Goal: Task Accomplishment & Management: Manage account settings

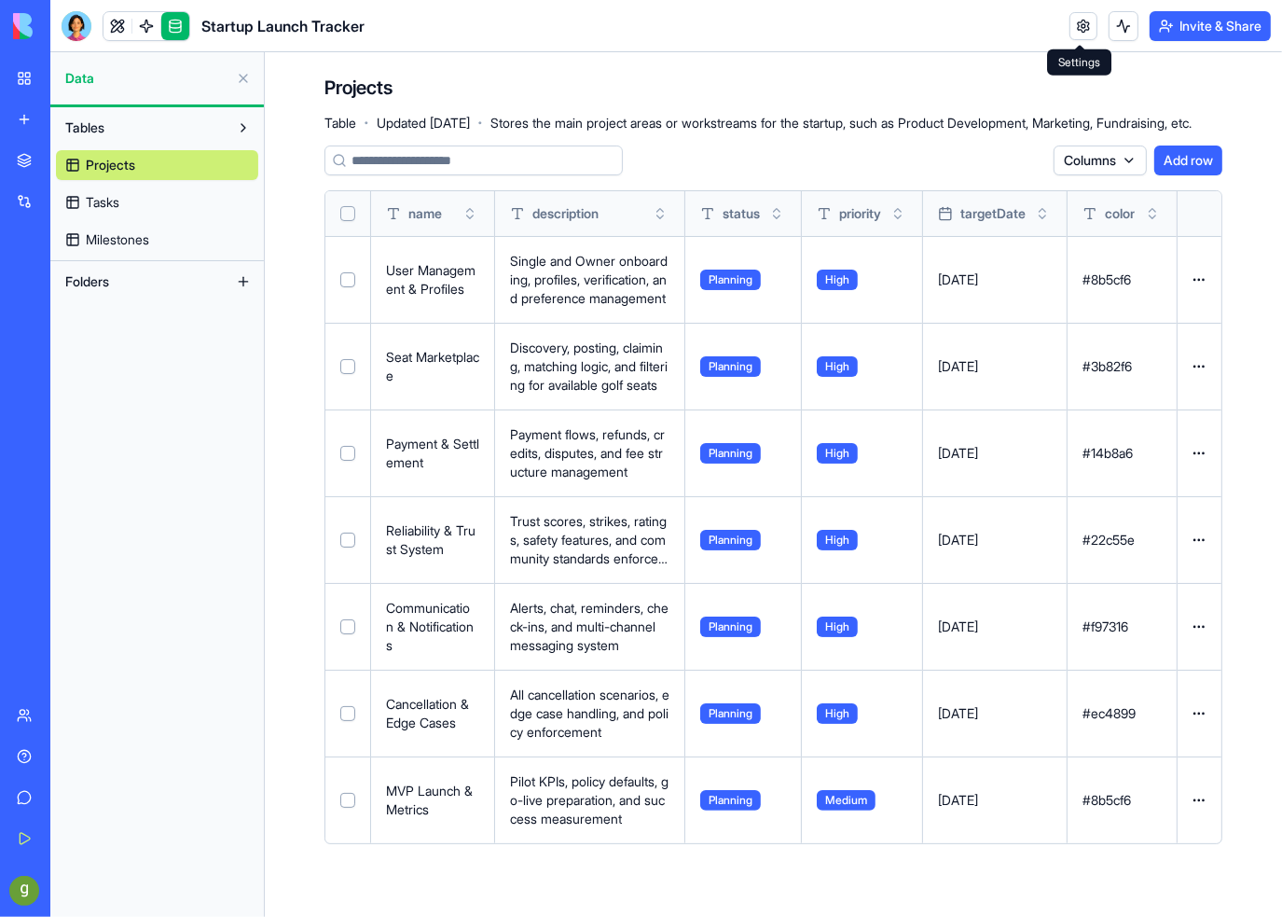
click at [1074, 13] on link at bounding box center [1083, 26] width 28 height 28
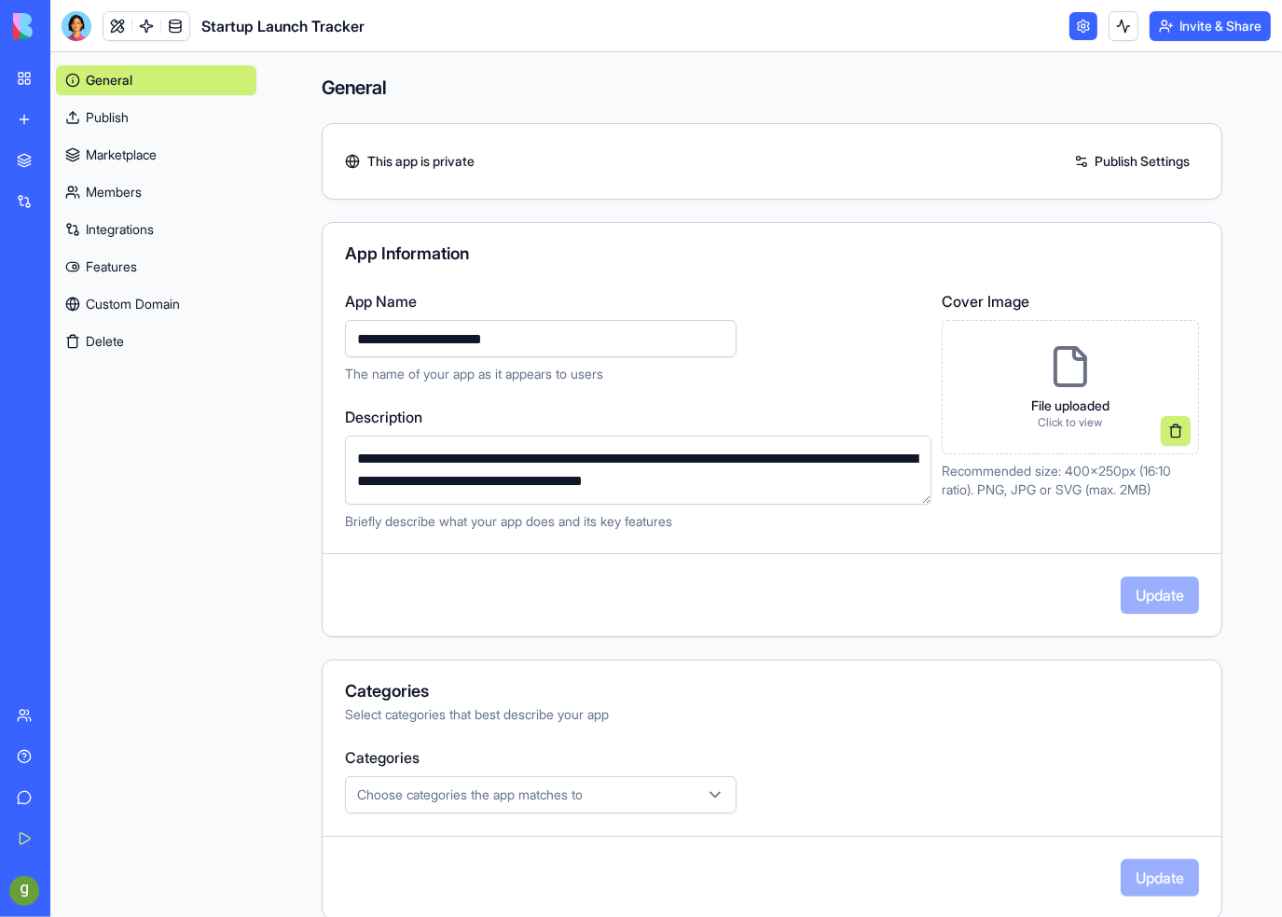
click at [91, 339] on button "Delete" at bounding box center [156, 341] width 200 height 30
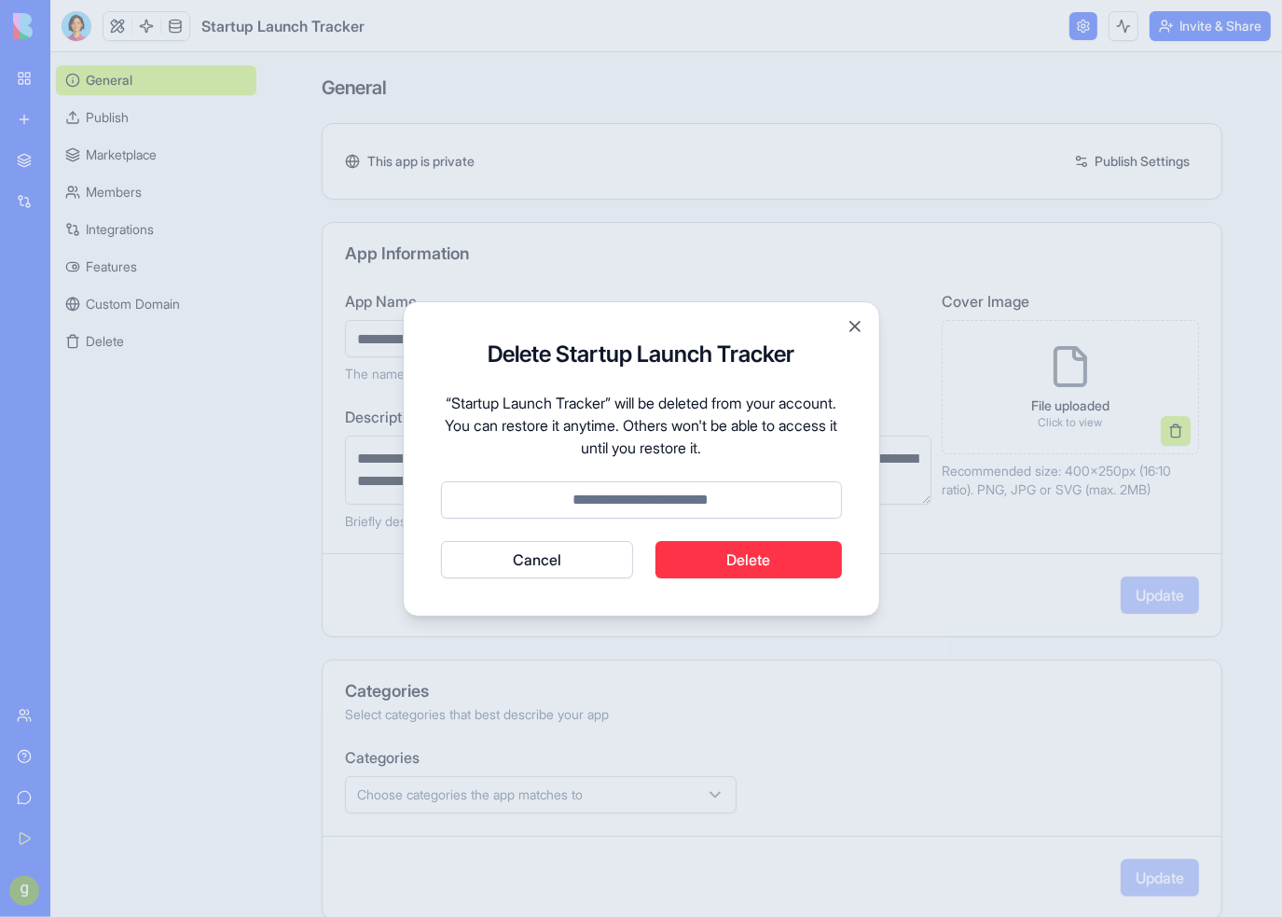
click at [701, 555] on button "Delete" at bounding box center [748, 559] width 186 height 37
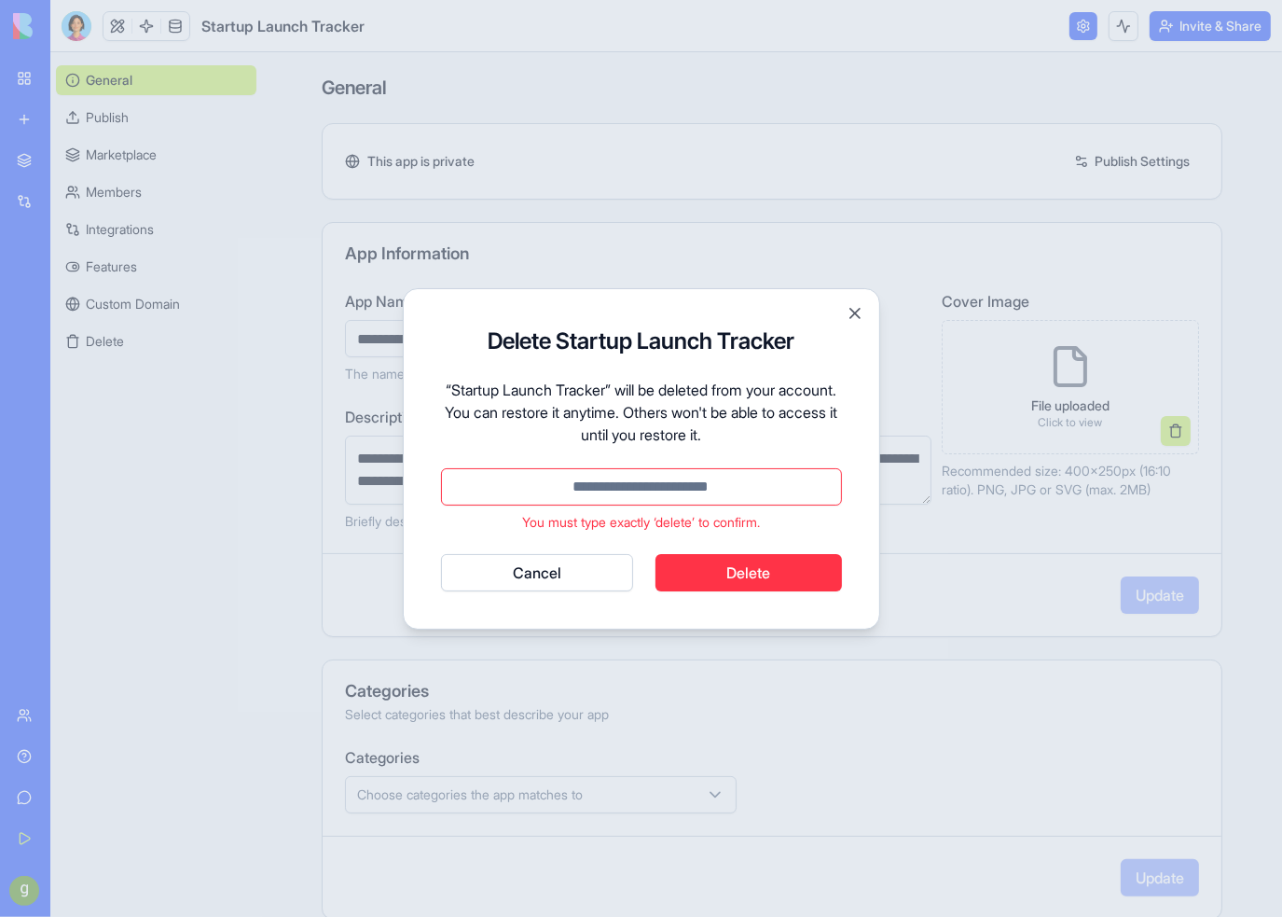
click at [710, 569] on button "Delete" at bounding box center [748, 572] width 186 height 37
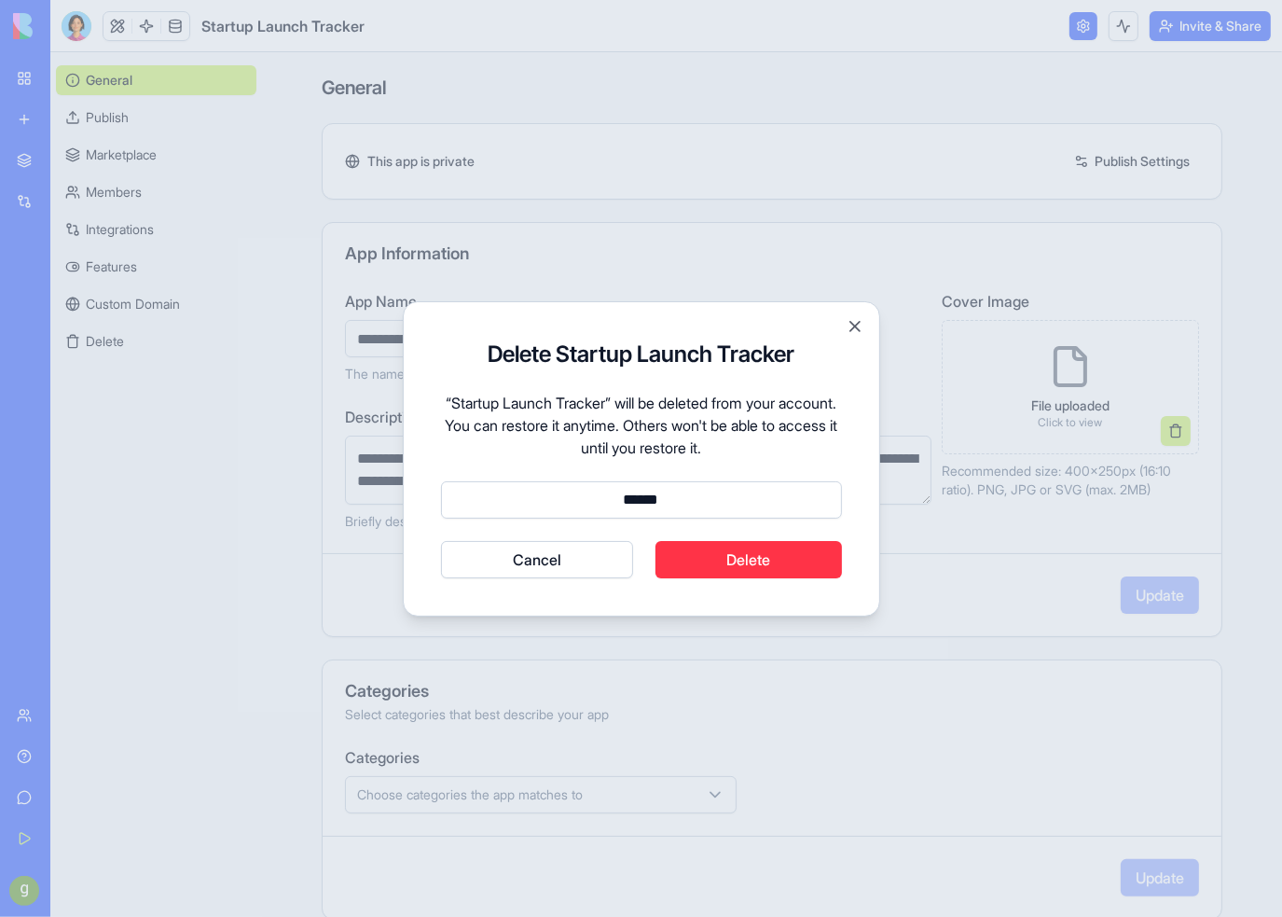
type input "******"
click at [441, 541] on button "Cancel" at bounding box center [537, 559] width 193 height 37
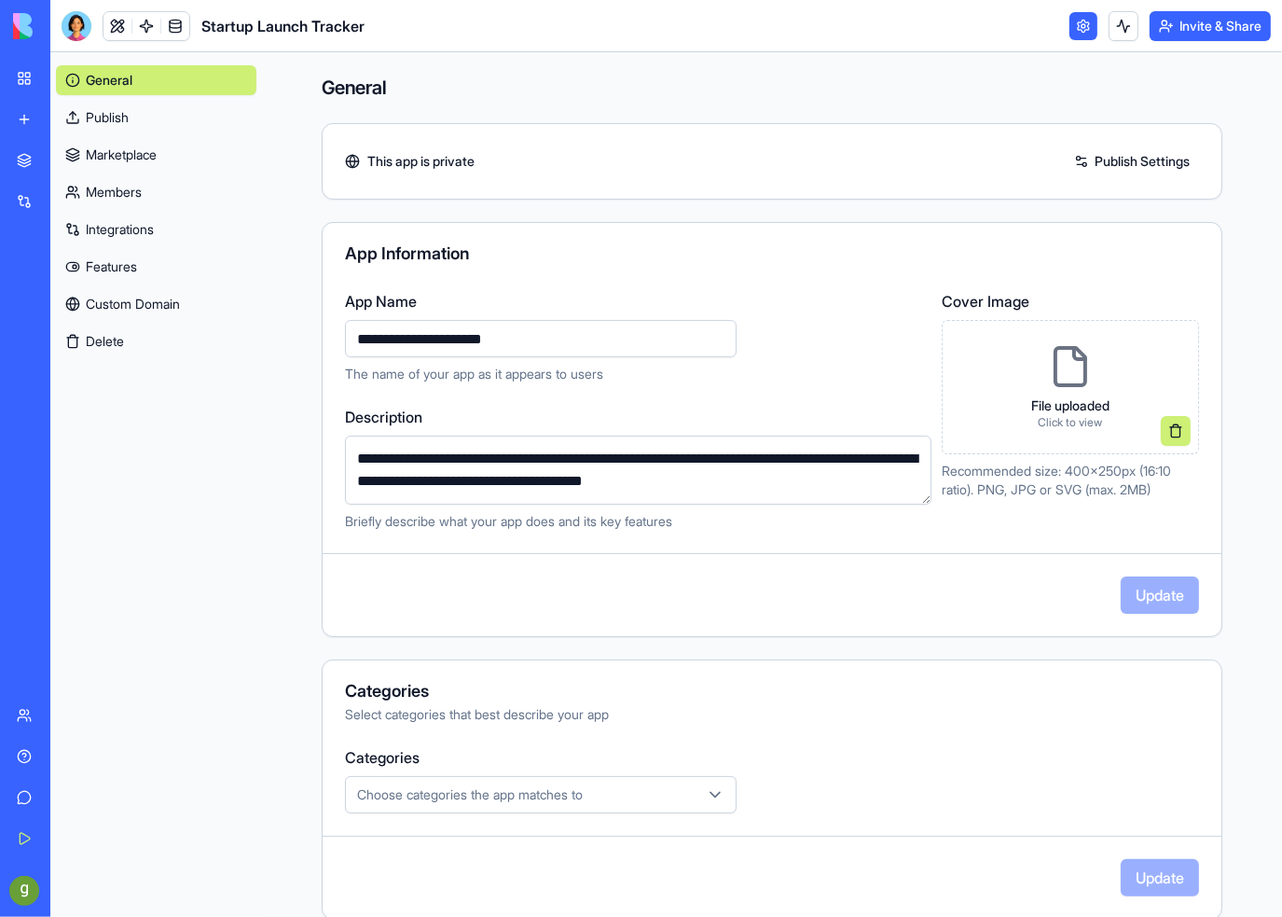
click at [81, 884] on span "Business Trial 7 days left" at bounding box center [90, 890] width 81 height 37
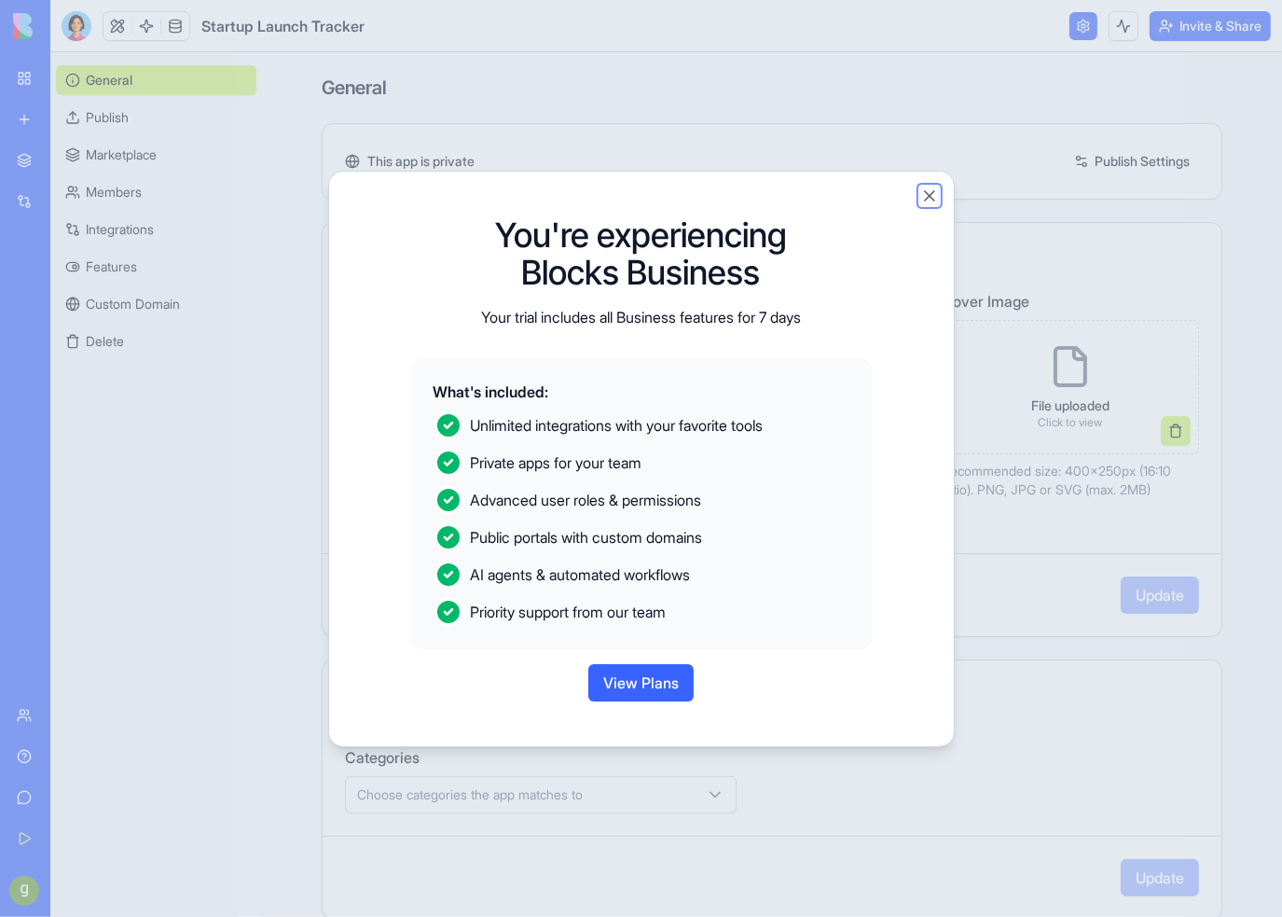
click at [932, 193] on button "Close" at bounding box center [929, 195] width 19 height 19
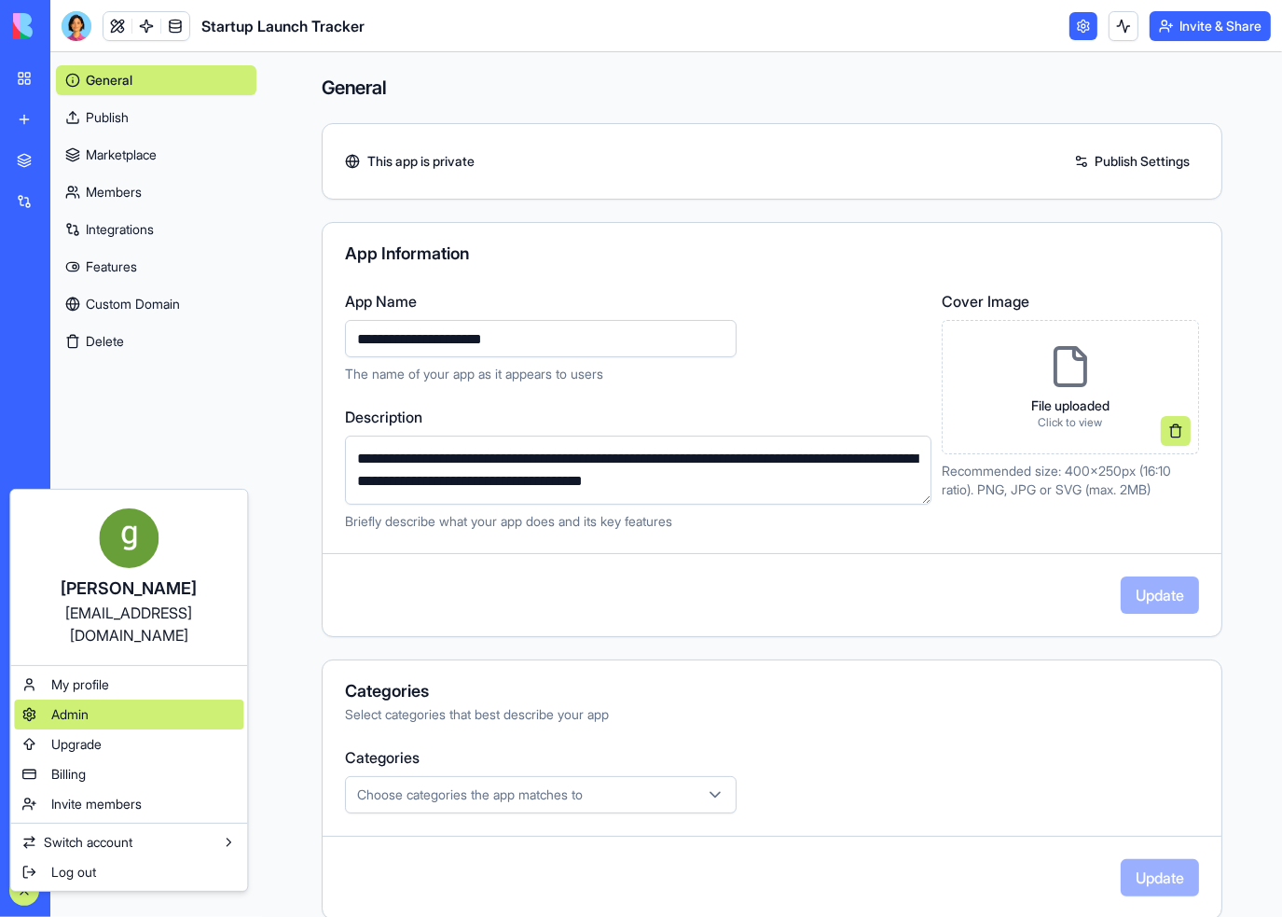
click at [78, 705] on span "Admin" at bounding box center [69, 714] width 37 height 19
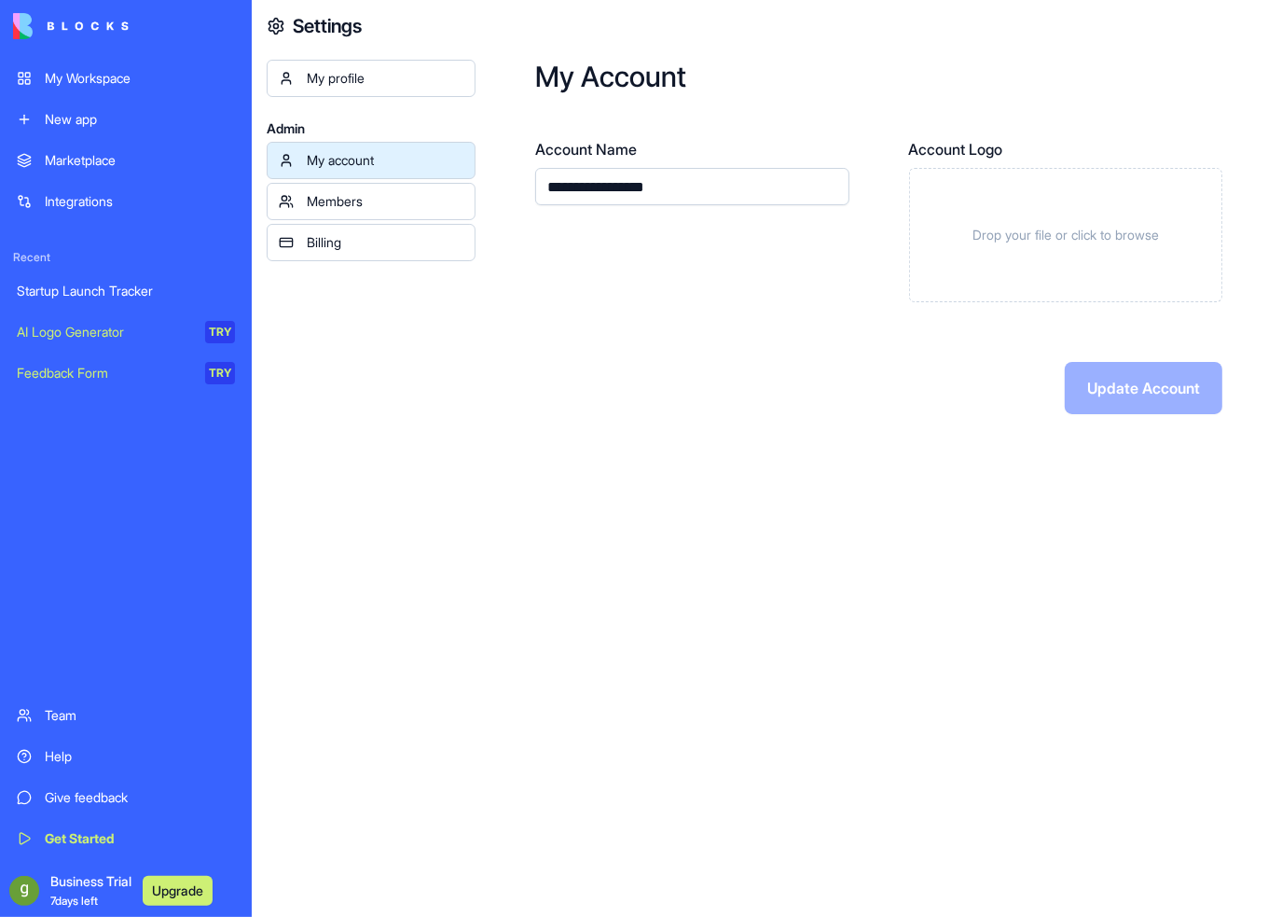
click at [343, 83] on div "My profile" at bounding box center [385, 78] width 157 height 19
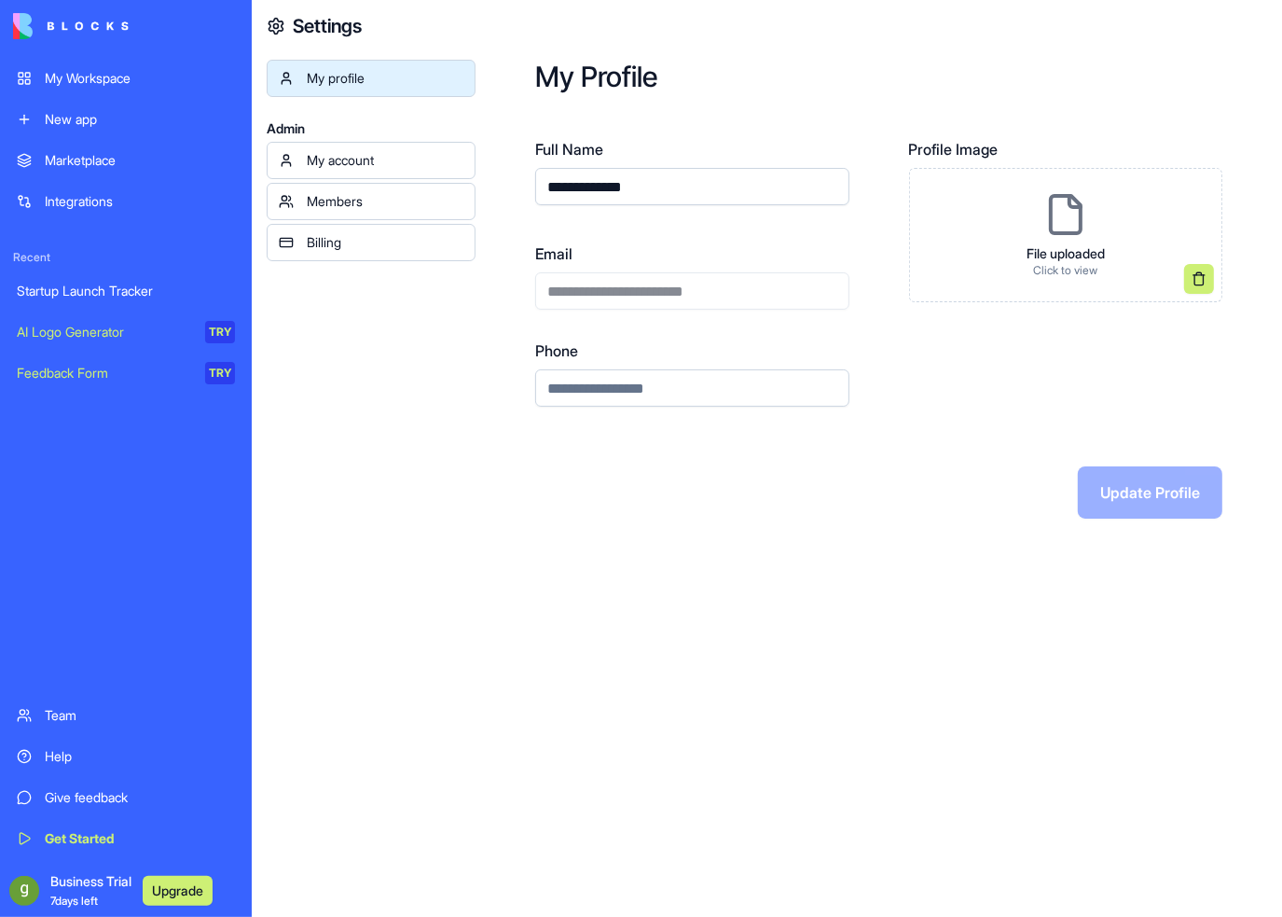
click at [394, 196] on div "Members" at bounding box center [385, 201] width 157 height 19
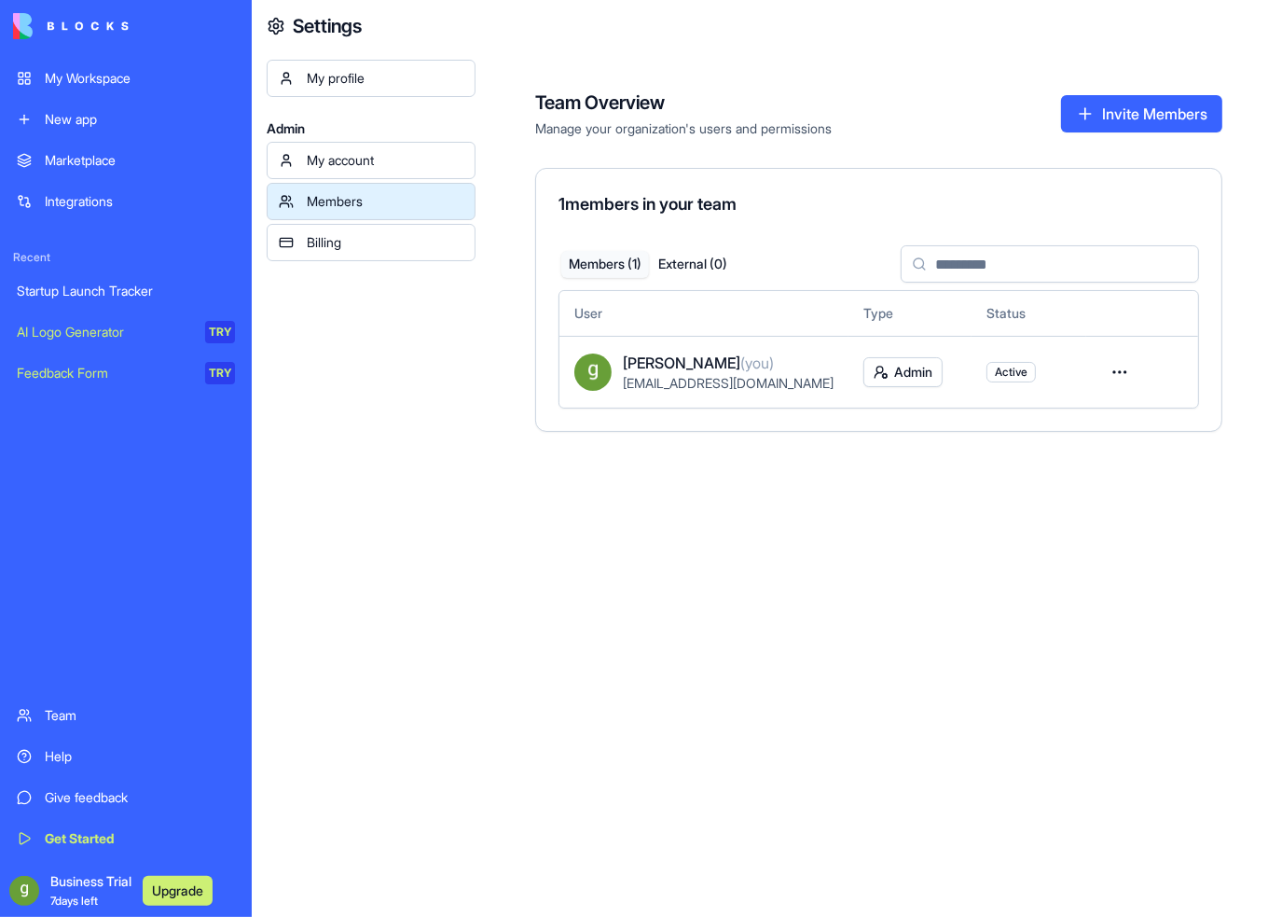
click at [359, 263] on div "My profile Admin My account Members Billing" at bounding box center [371, 518] width 209 height 917
click at [363, 249] on div "Billing" at bounding box center [385, 242] width 157 height 19
click at [366, 234] on div "Billing" at bounding box center [385, 242] width 157 height 19
click at [366, 244] on div "Billing" at bounding box center [385, 242] width 157 height 19
